Goal: Check status

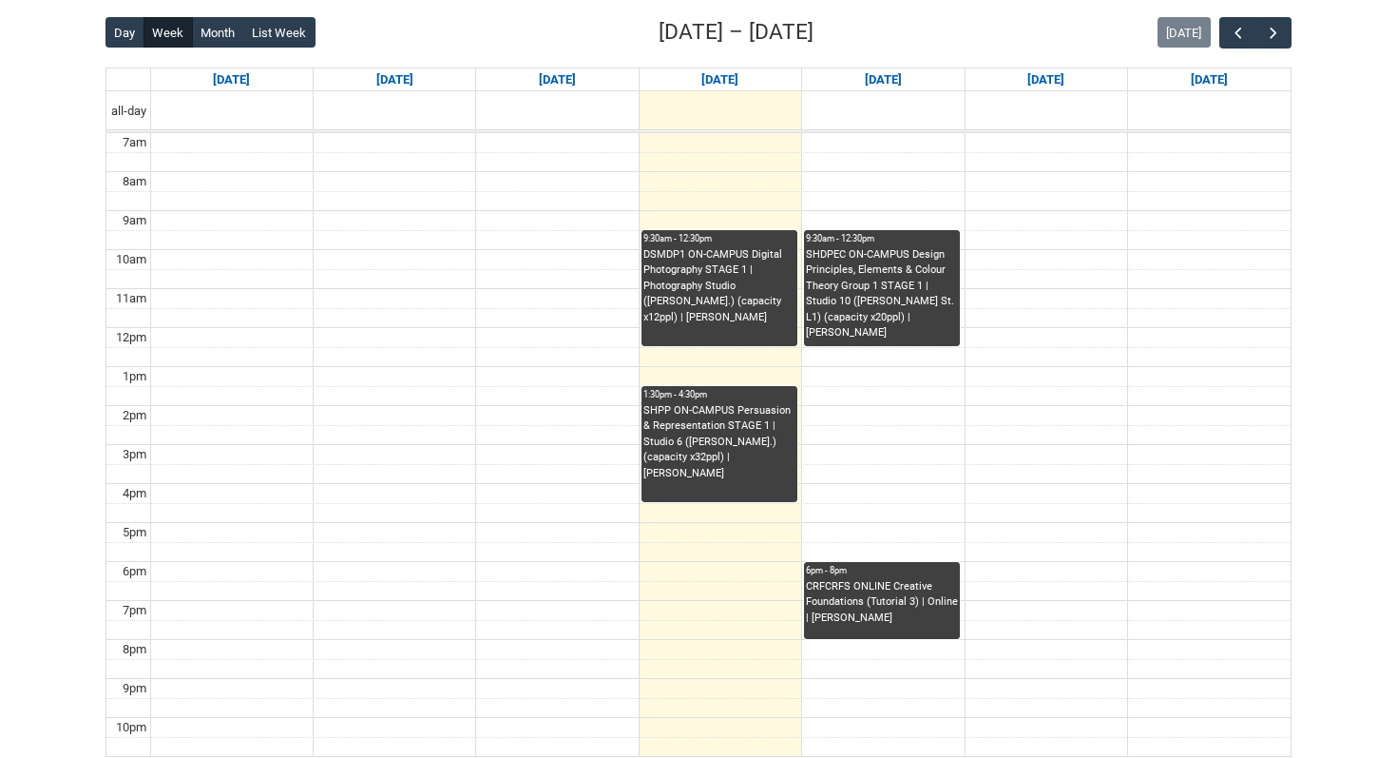
scroll to position [491, 0]
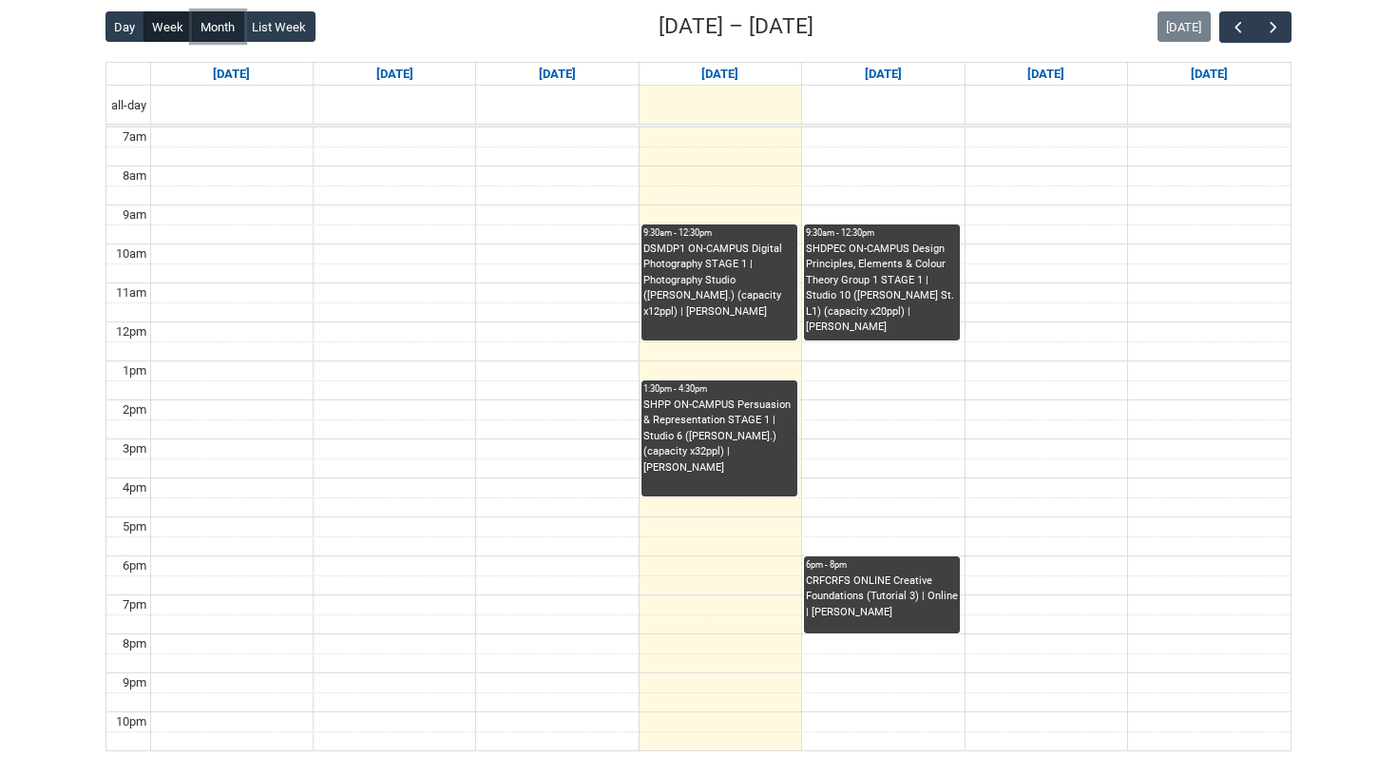
click at [220, 30] on button "Month" at bounding box center [218, 26] width 52 height 30
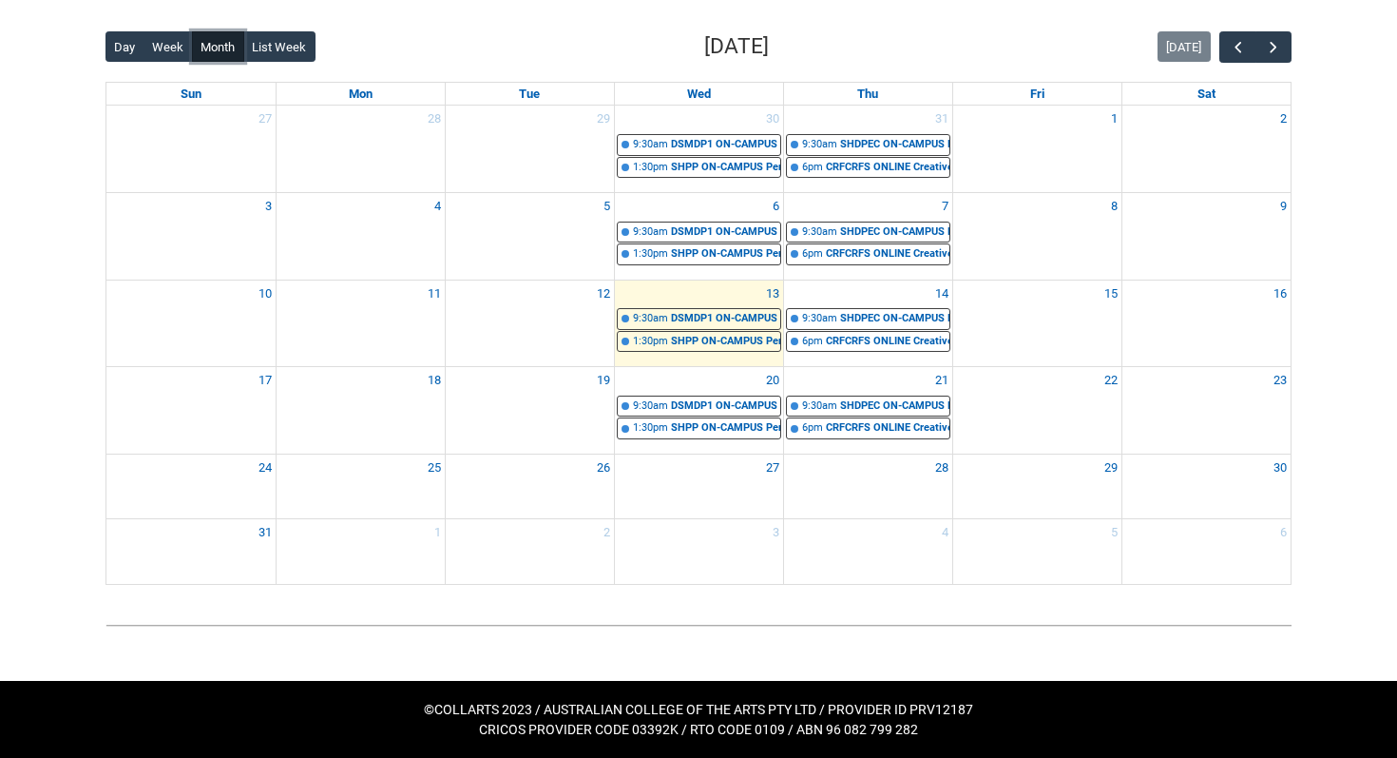
scroll to position [471, 0]
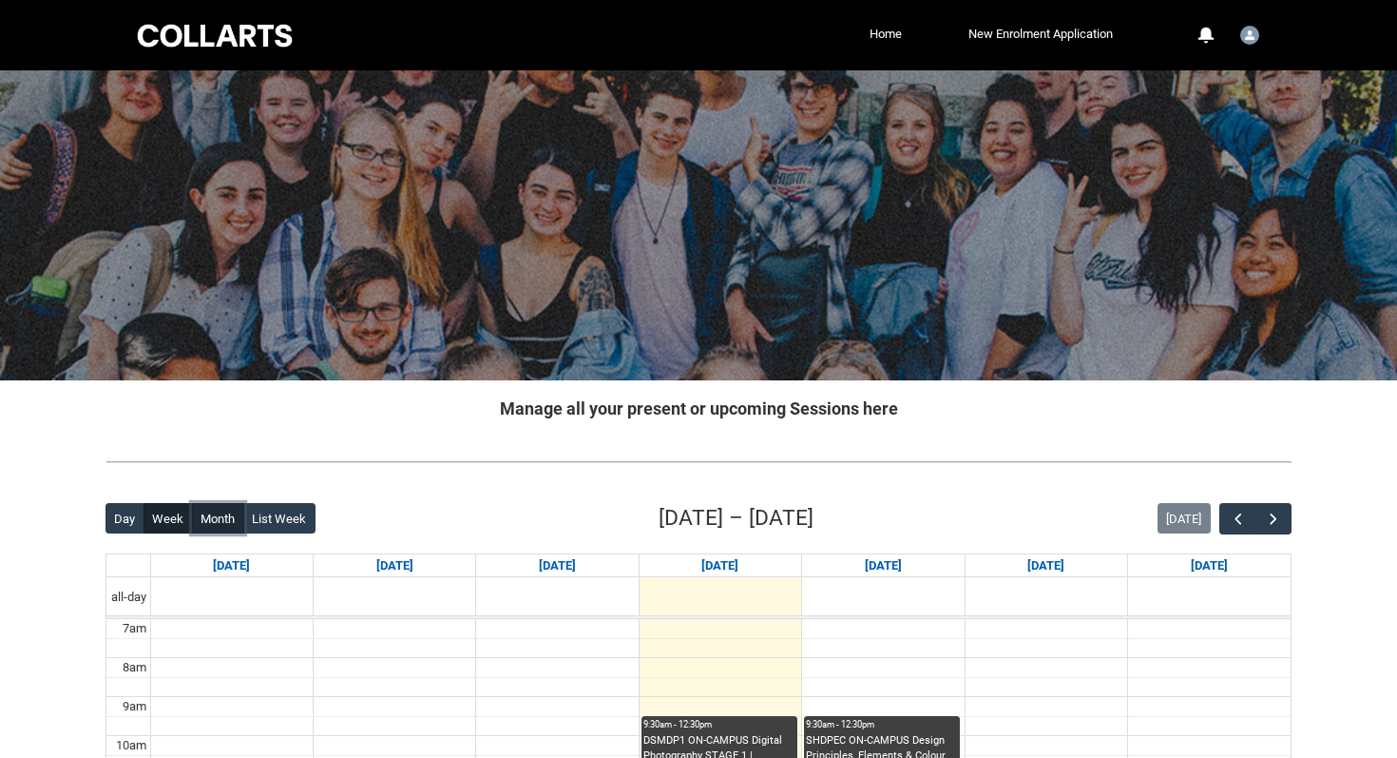
click at [226, 526] on button "Month" at bounding box center [218, 518] width 52 height 30
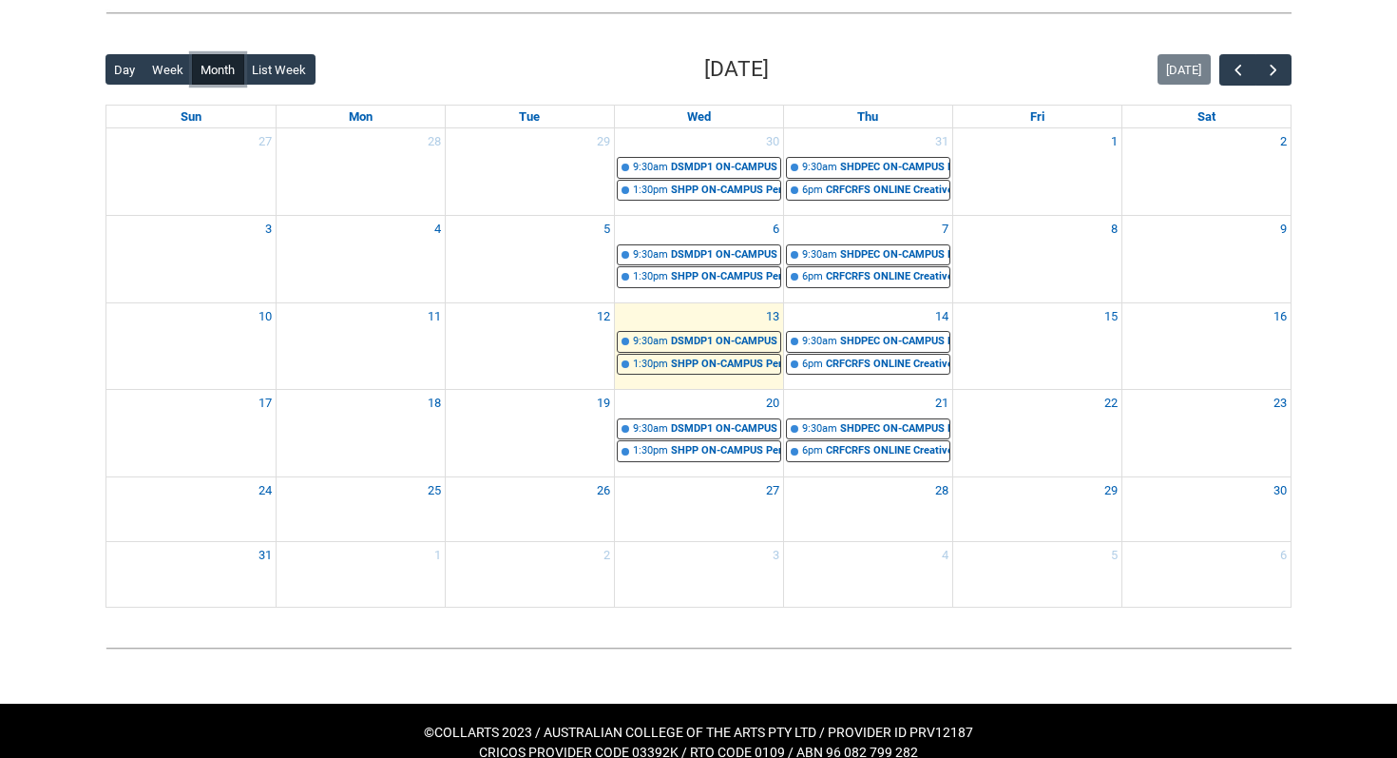
scroll to position [471, 0]
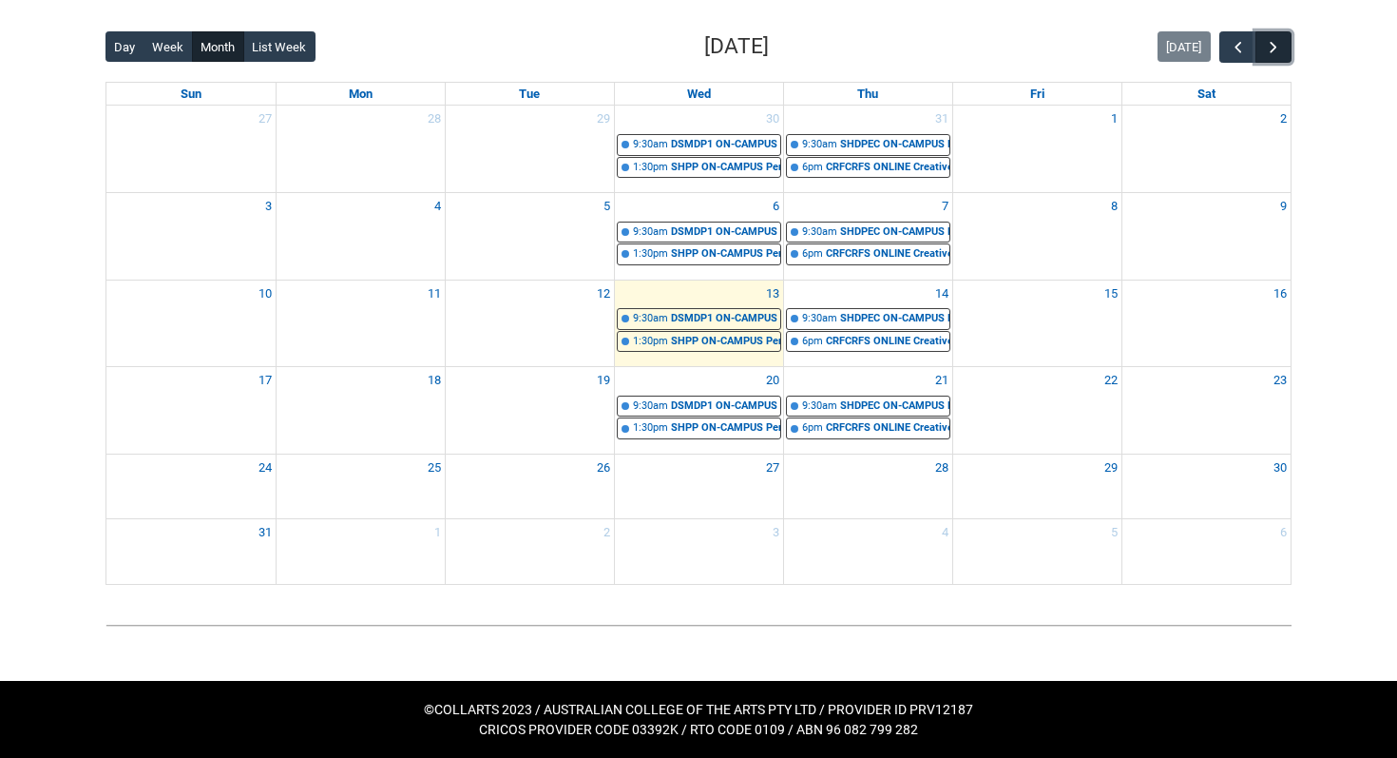
click at [1278, 45] on span "button" at bounding box center [1273, 47] width 19 height 19
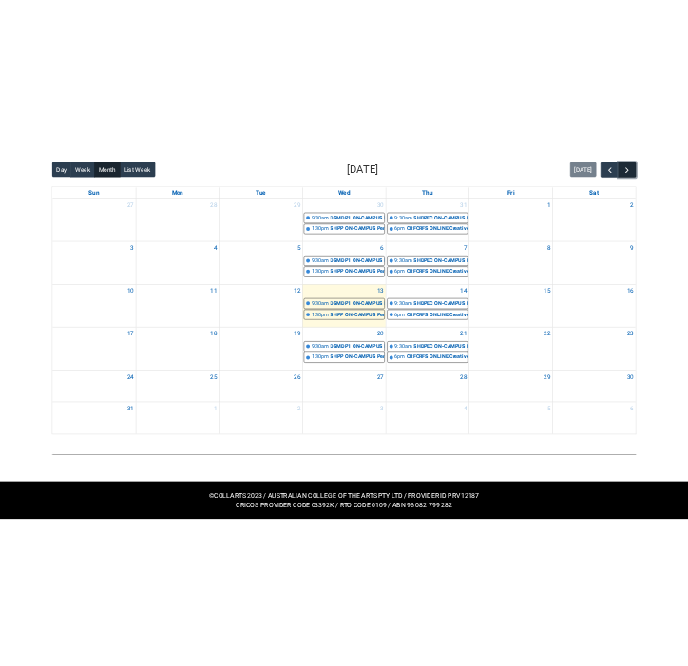
scroll to position [384, 0]
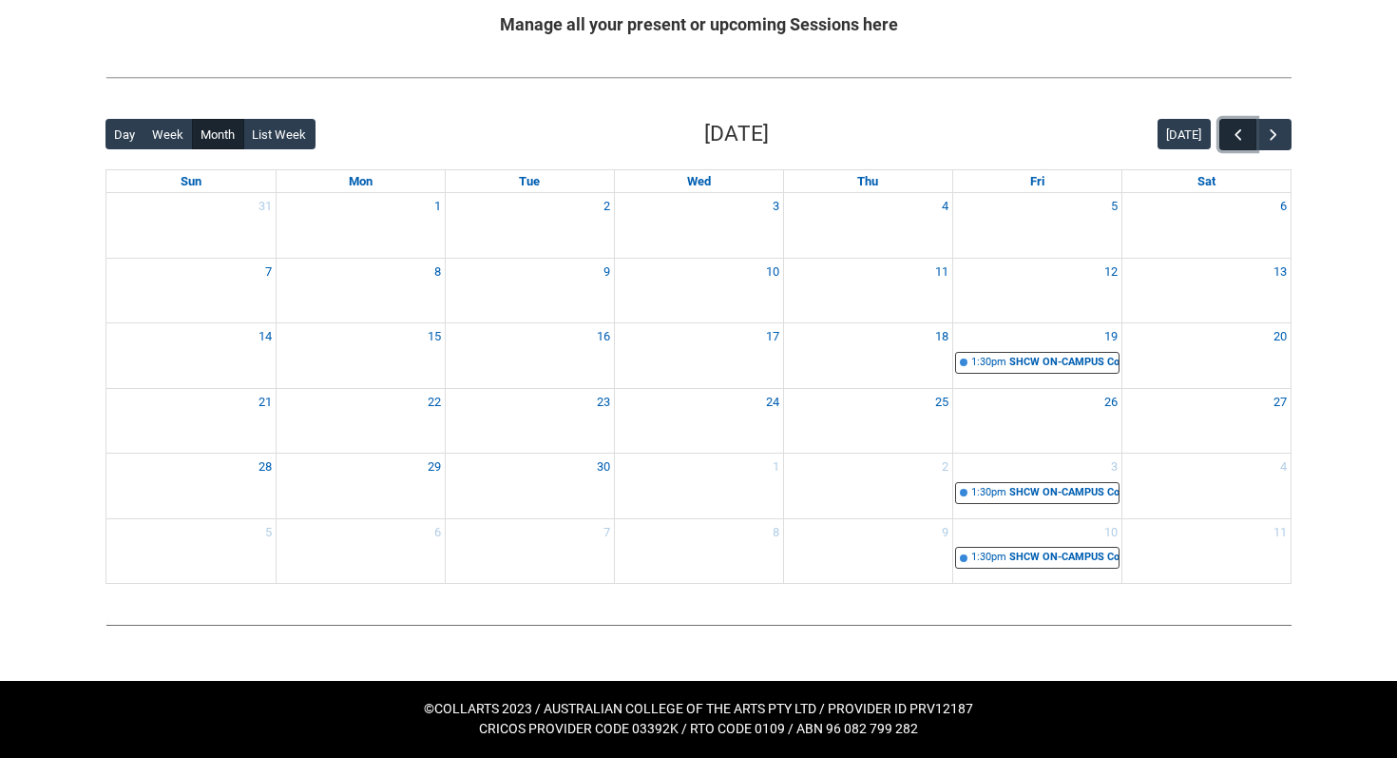
click at [1239, 128] on span "button" at bounding box center [1238, 134] width 19 height 19
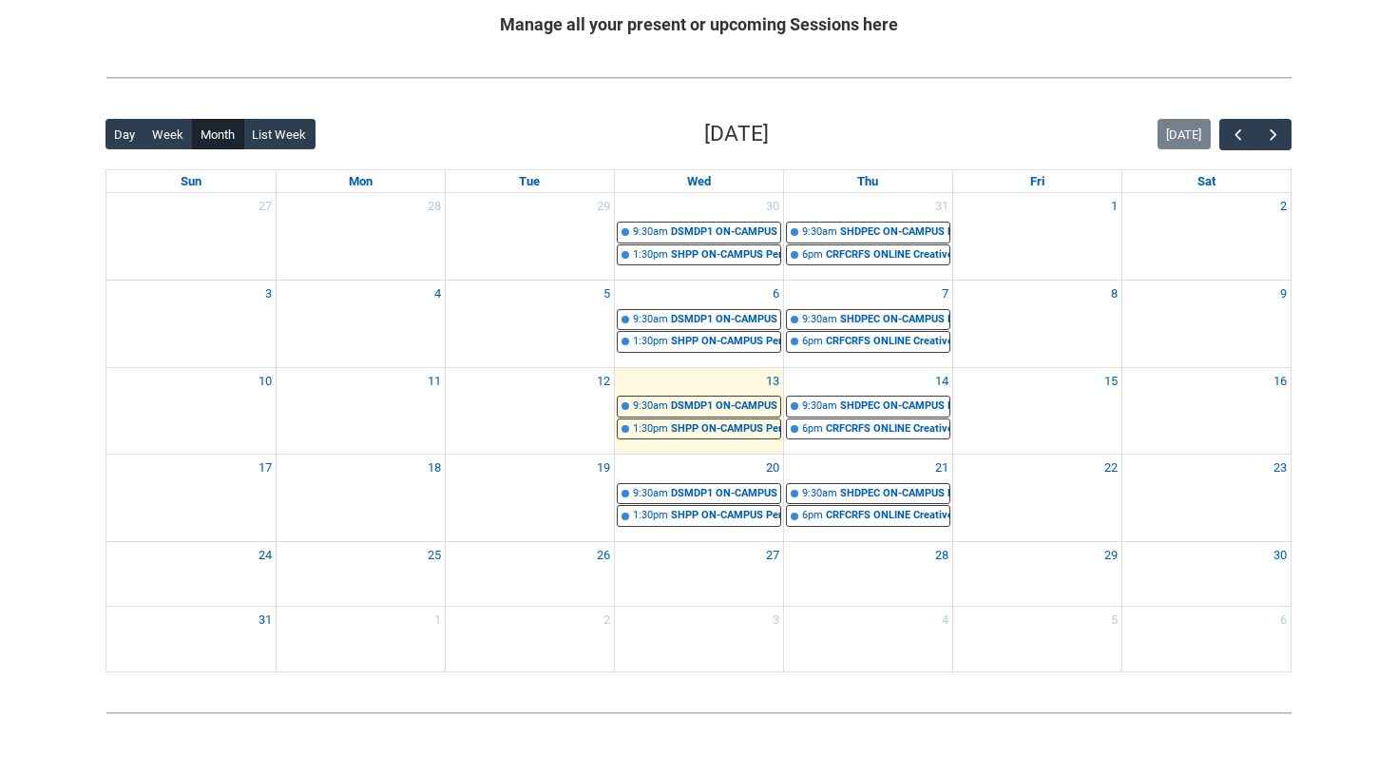
click at [1292, 128] on div "Back Loading... This page should update in a few seconds... Day Week Month List…" at bounding box center [698, 395] width 1217 height 585
click at [1284, 133] on button "button" at bounding box center [1274, 134] width 36 height 31
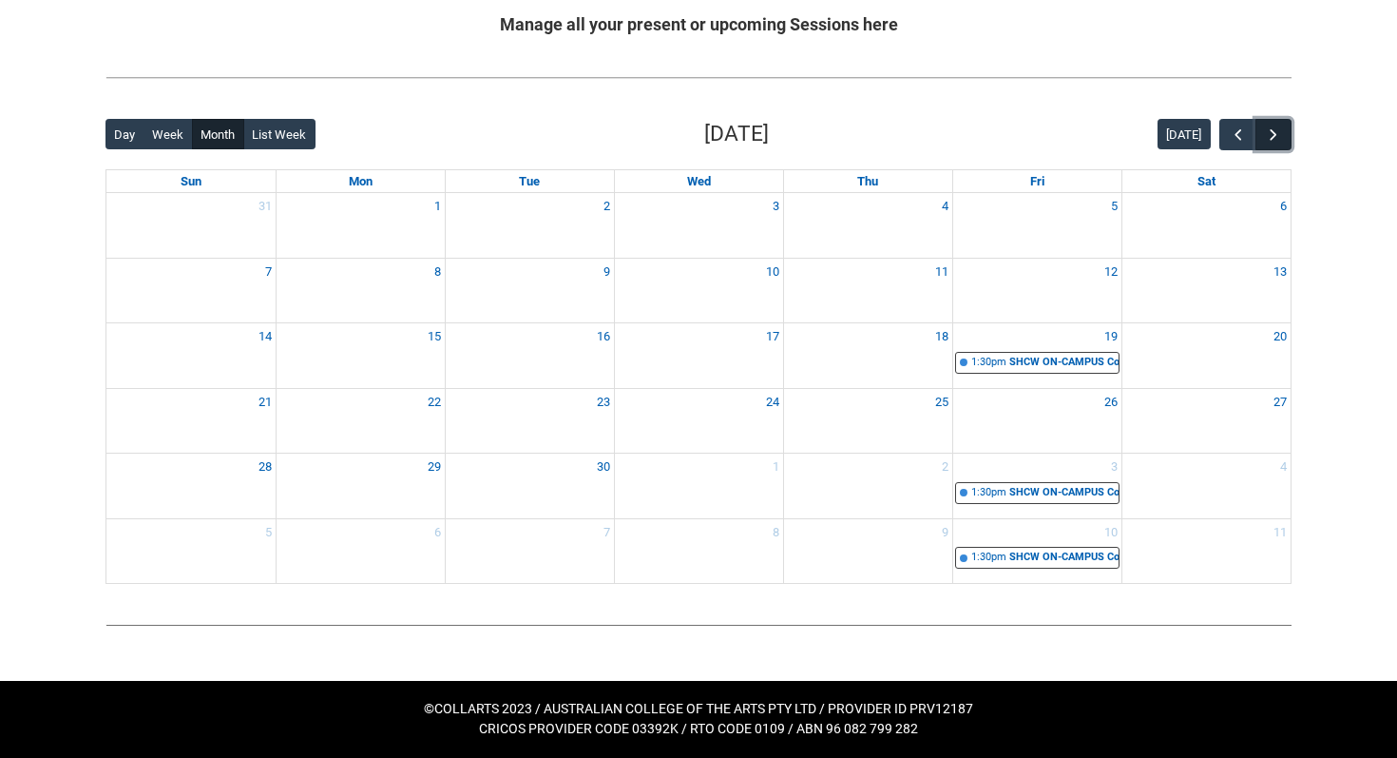
click at [1284, 133] on button "button" at bounding box center [1274, 134] width 36 height 31
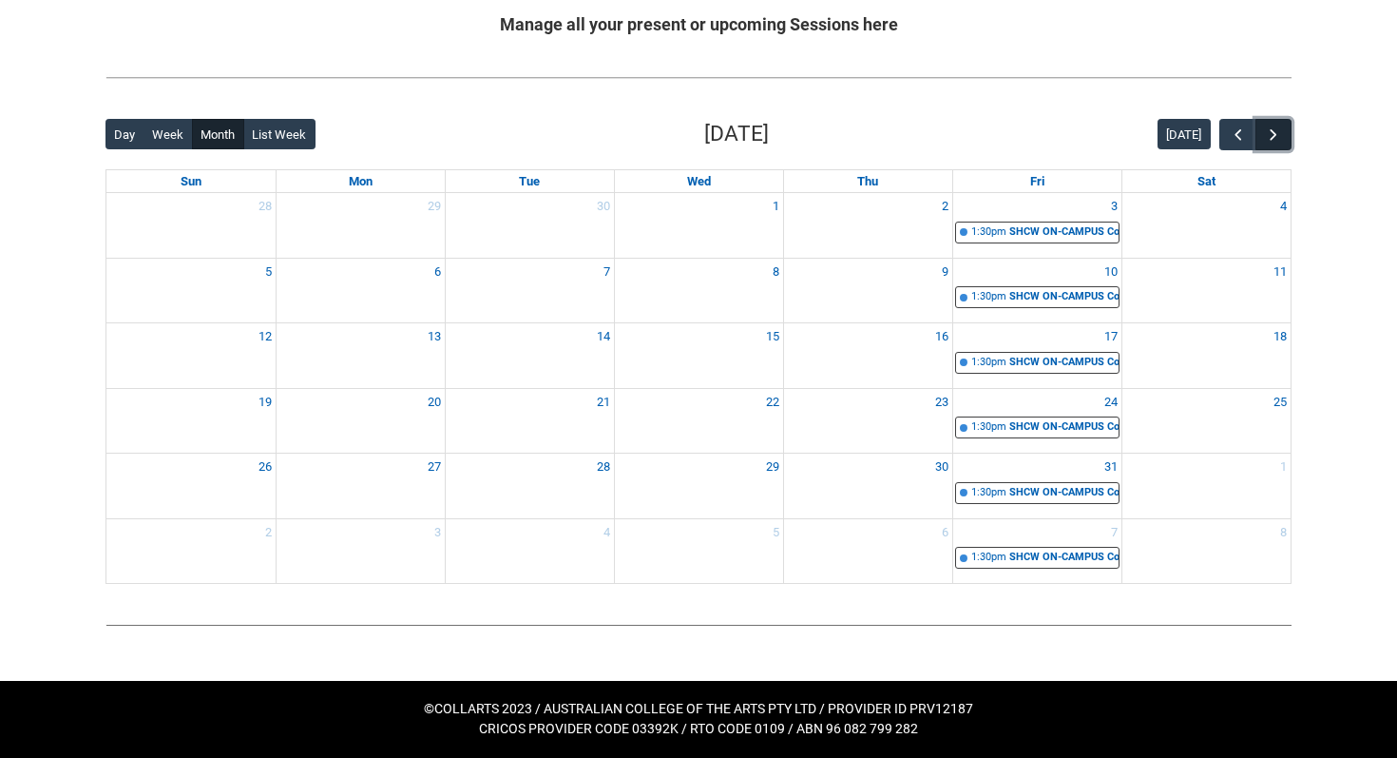
click at [1284, 134] on button "button" at bounding box center [1274, 134] width 36 height 31
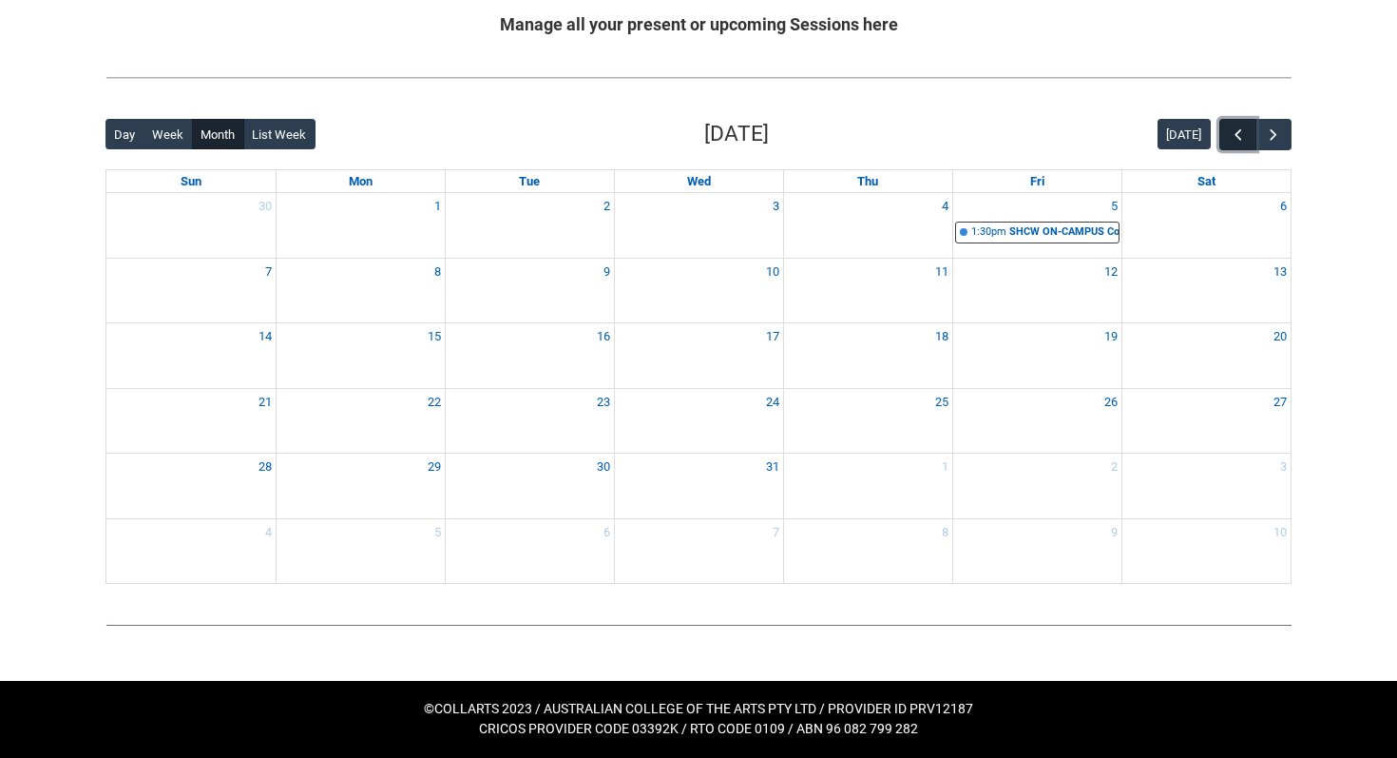
click at [1226, 136] on button "button" at bounding box center [1238, 134] width 36 height 31
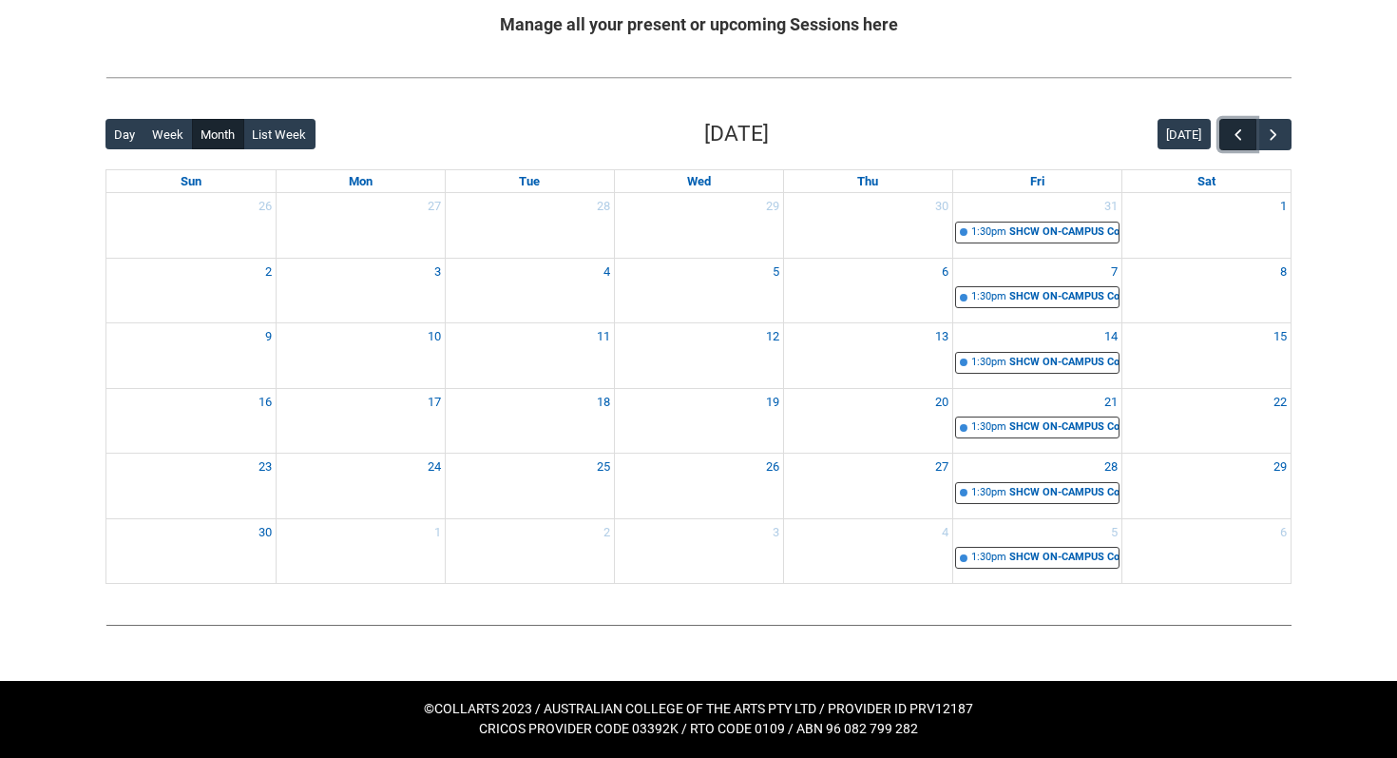
click at [1226, 136] on button "button" at bounding box center [1238, 134] width 36 height 31
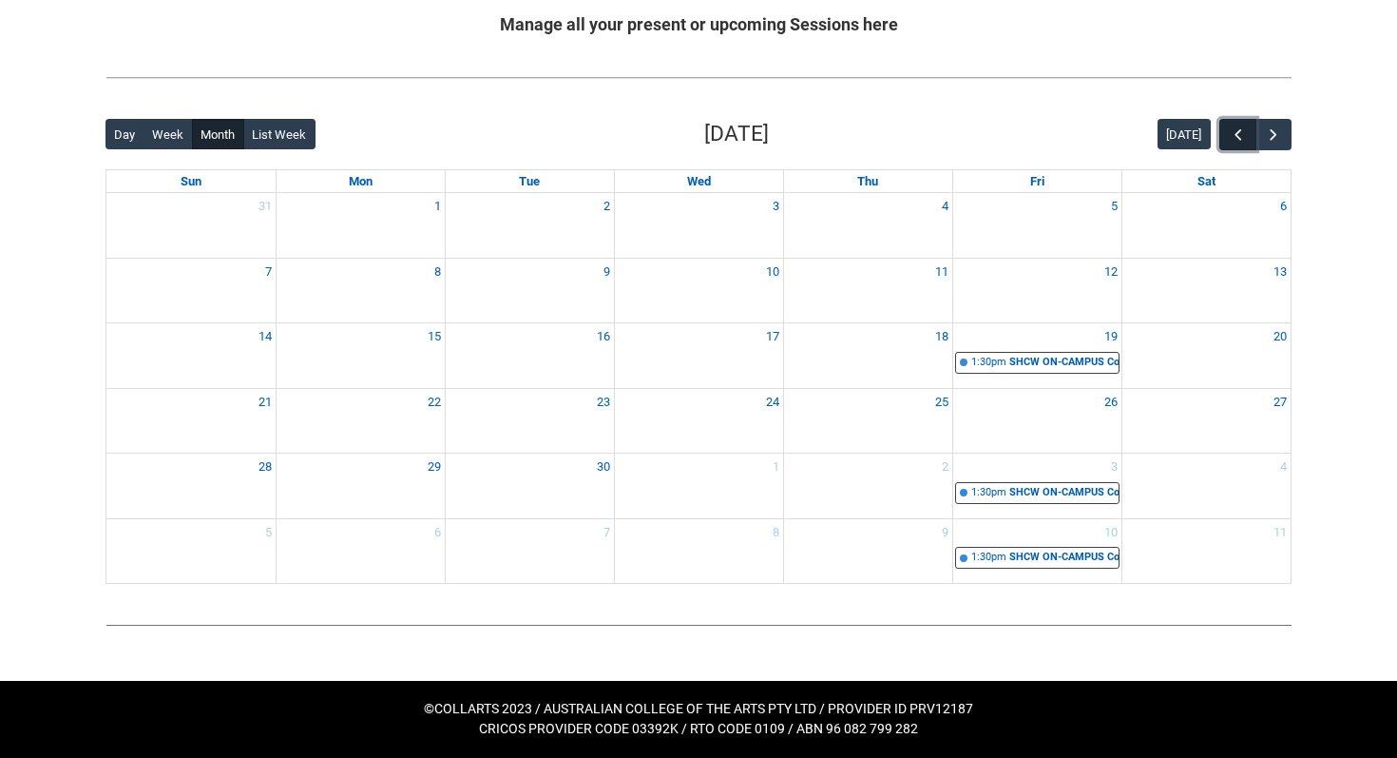
click at [1226, 136] on button "button" at bounding box center [1238, 134] width 36 height 31
